Goal: Find specific page/section: Find specific page/section

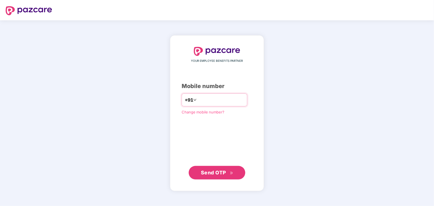
type input "**********"
click at [243, 129] on div "**********" at bounding box center [217, 113] width 71 height 133
click at [220, 173] on span "Send OTP" at bounding box center [213, 173] width 25 height 6
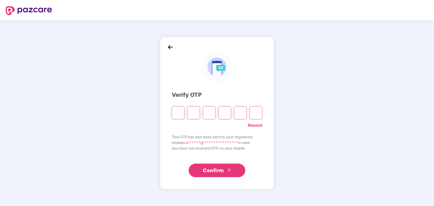
type input "*"
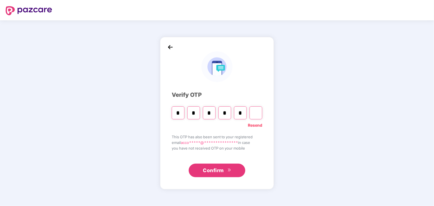
type input "*"
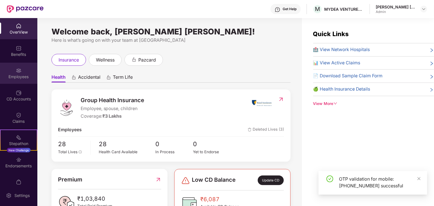
click at [19, 72] on img at bounding box center [19, 71] width 6 height 6
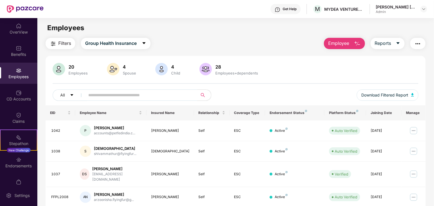
click at [116, 68] on img at bounding box center [113, 69] width 12 height 12
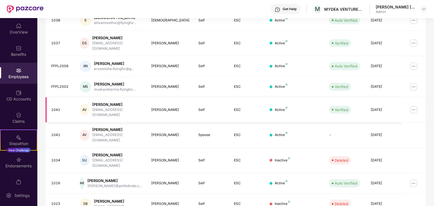
scroll to position [140, 0]
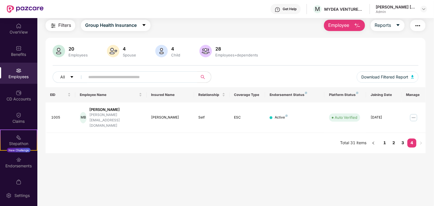
scroll to position [18, 0]
click at [402, 139] on link "3" at bounding box center [402, 143] width 9 height 8
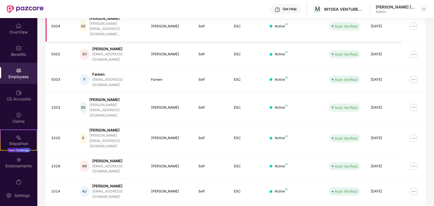
scroll to position [140, 0]
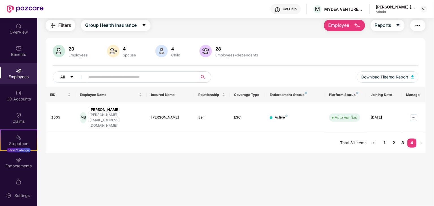
scroll to position [18, 0]
click at [10, 31] on div "OverView" at bounding box center [18, 32] width 37 height 6
